Goal: Task Accomplishment & Management: Use online tool/utility

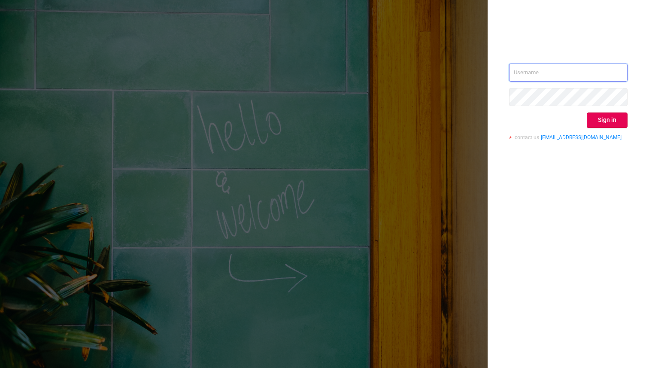
click at [541, 78] on input "text" at bounding box center [568, 73] width 119 height 18
type input "[EMAIL_ADDRESS][DOMAIN_NAME]"
click at [591, 119] on button "Sign in" at bounding box center [607, 120] width 41 height 15
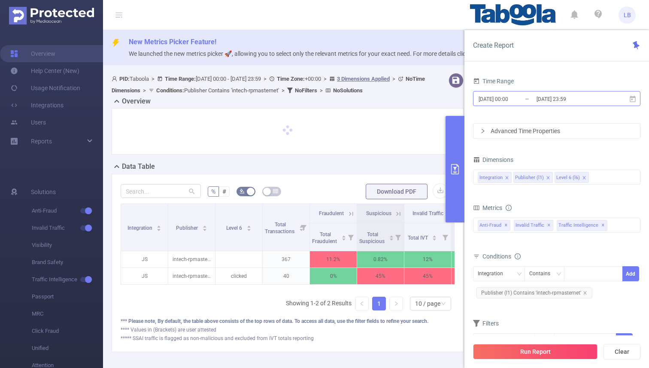
click at [550, 97] on input "[DATE] 23:59" at bounding box center [571, 99] width 70 height 12
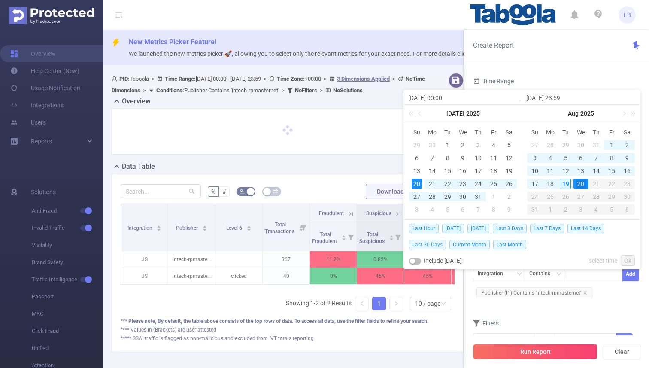
click at [431, 243] on span "Last 30 Days" at bounding box center [427, 244] width 37 height 9
type input "[DATE] 00:00"
type input "[DATE] 23:59"
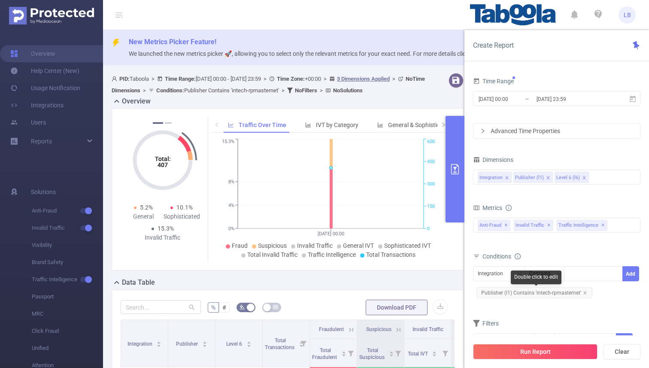
click at [584, 289] on span "Publisher (l1) Contains 'intech-rpmasternet'" at bounding box center [535, 292] width 116 height 11
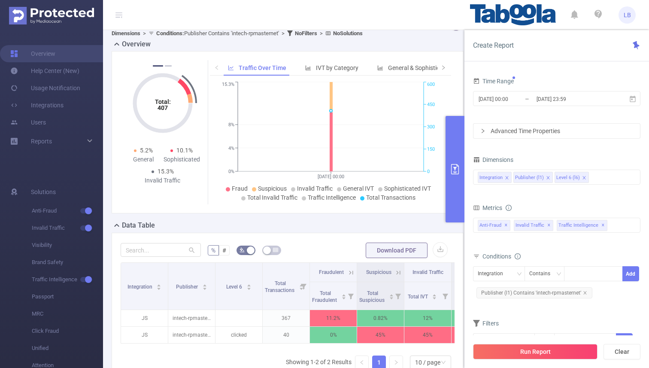
scroll to position [58, 0]
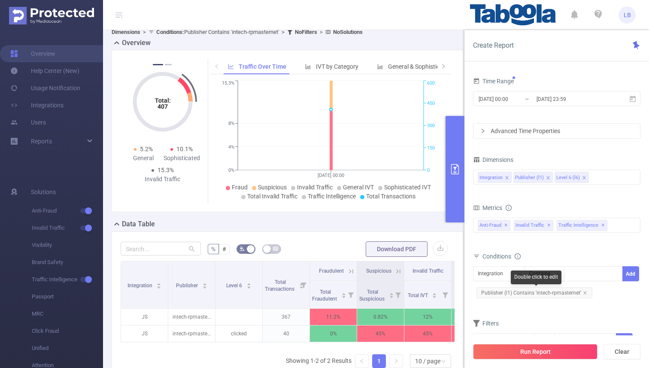
click at [587, 294] on span "Publisher (l1) Contains 'intech-rpmasternet'" at bounding box center [535, 292] width 116 height 11
click at [587, 292] on span "Publisher (l1) Contains 'intech-rpmasternet'" at bounding box center [535, 292] width 116 height 11
click at [584, 292] on icon "icon: close" at bounding box center [585, 293] width 4 height 4
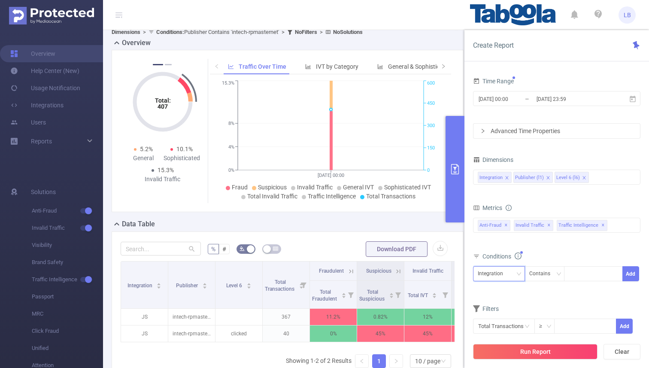
click at [487, 280] on div "Integration" at bounding box center [493, 274] width 31 height 14
click at [496, 301] on li "Publisher (l1)" at bounding box center [499, 305] width 52 height 14
click at [576, 276] on div at bounding box center [593, 274] width 49 height 14
paste input "styriahbnetwork-ligaportalat"
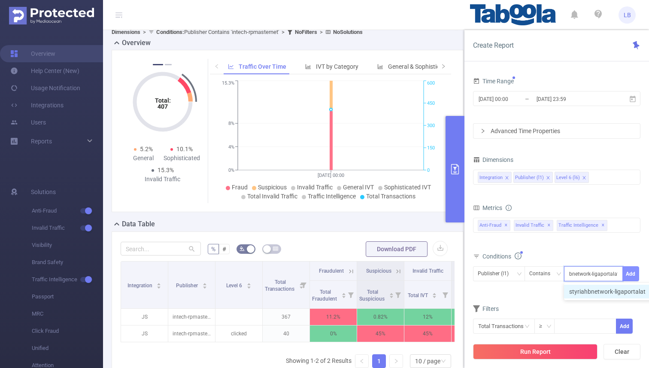
type input "styriahbnetwork-ligaportalat"
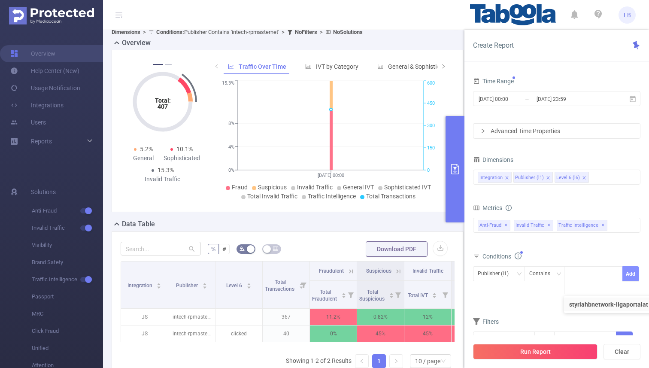
scroll to position [0, 0]
click at [633, 276] on button "Add" at bounding box center [631, 273] width 17 height 15
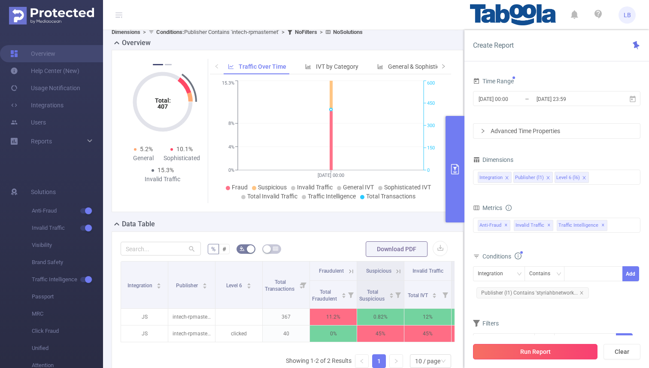
click at [518, 356] on button "Run Report" at bounding box center [535, 351] width 125 height 15
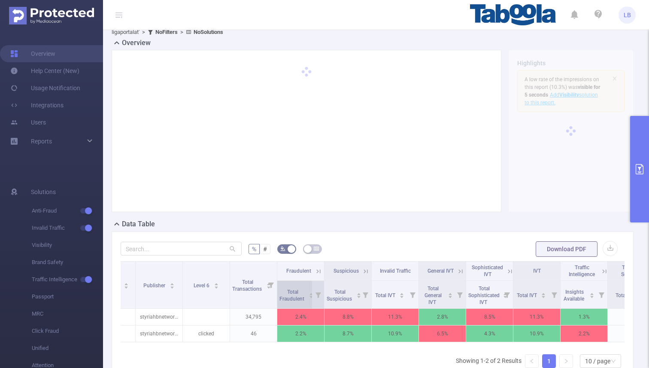
scroll to position [0, 41]
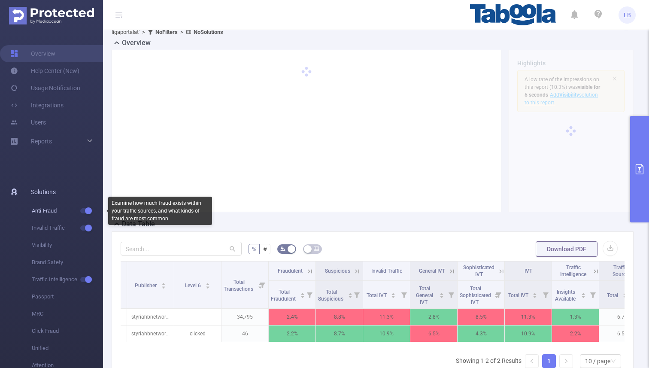
click at [85, 210] on button "button" at bounding box center [86, 210] width 12 height 5
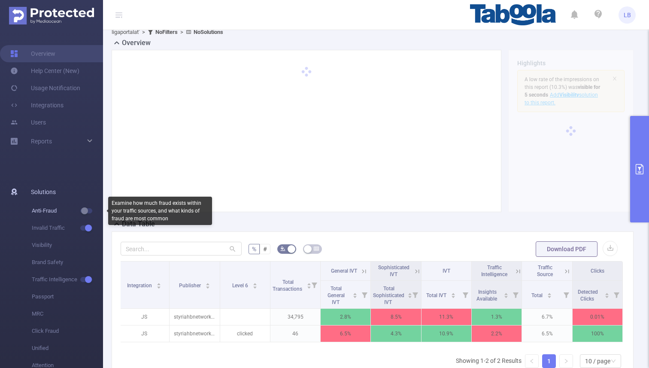
scroll to position [0, 2]
